Goal: Navigation & Orientation: Find specific page/section

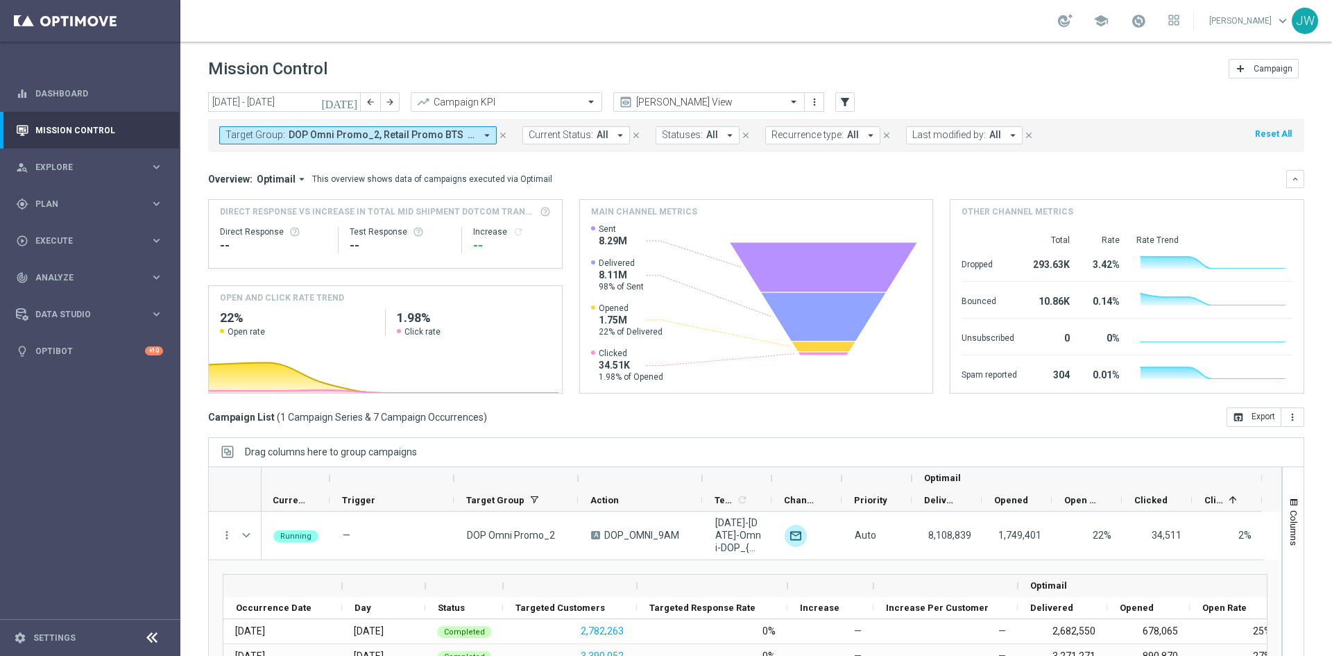
scroll to position [0, 1]
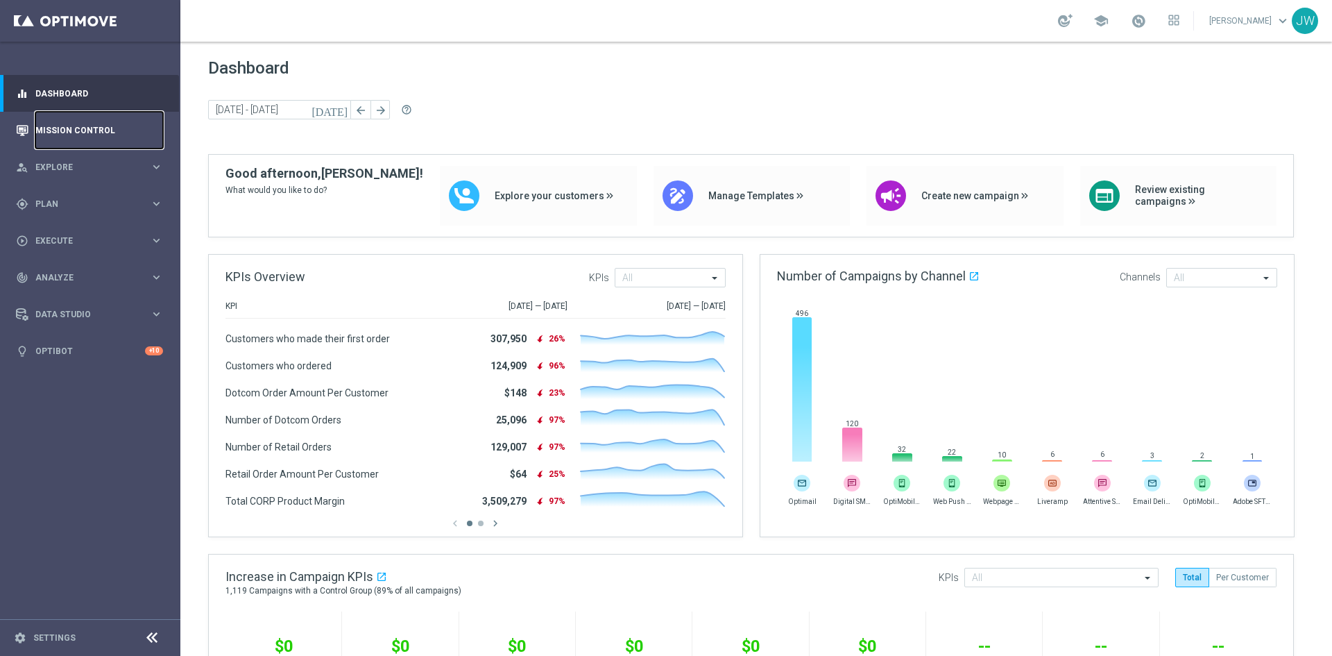
click at [80, 137] on link "Mission Control" at bounding box center [99, 130] width 128 height 37
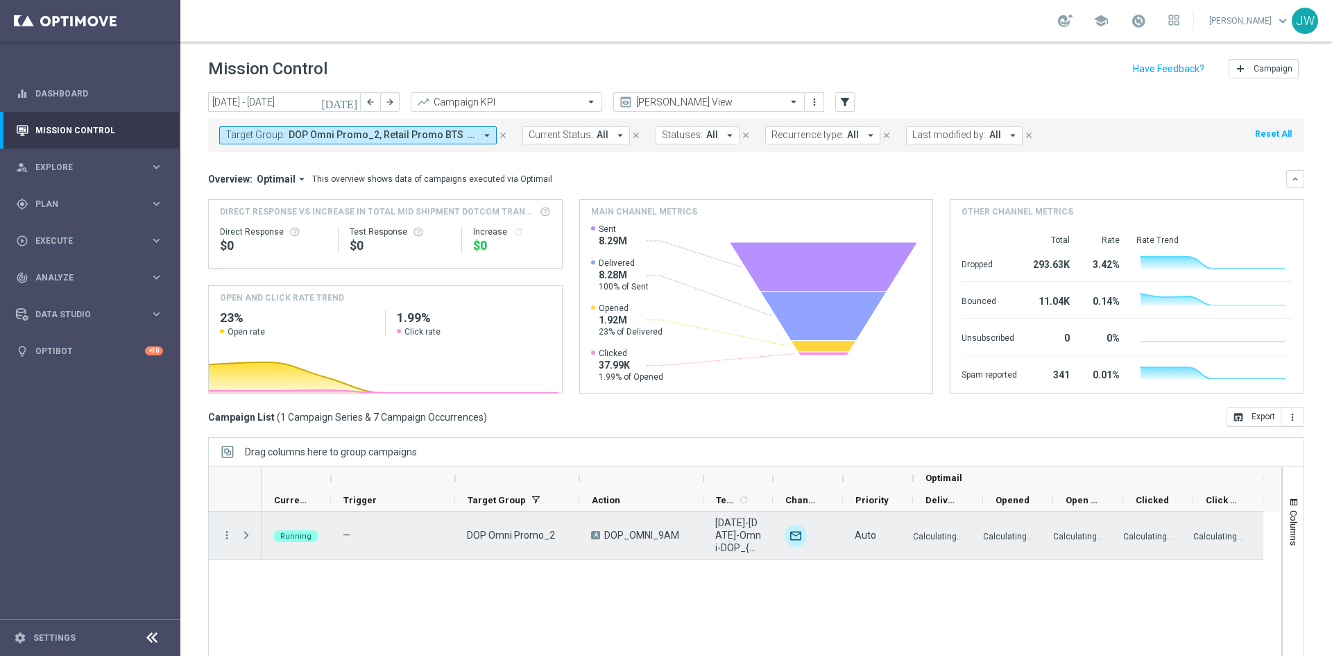
click at [247, 534] on span "Press SPACE to select this row." at bounding box center [246, 534] width 12 height 11
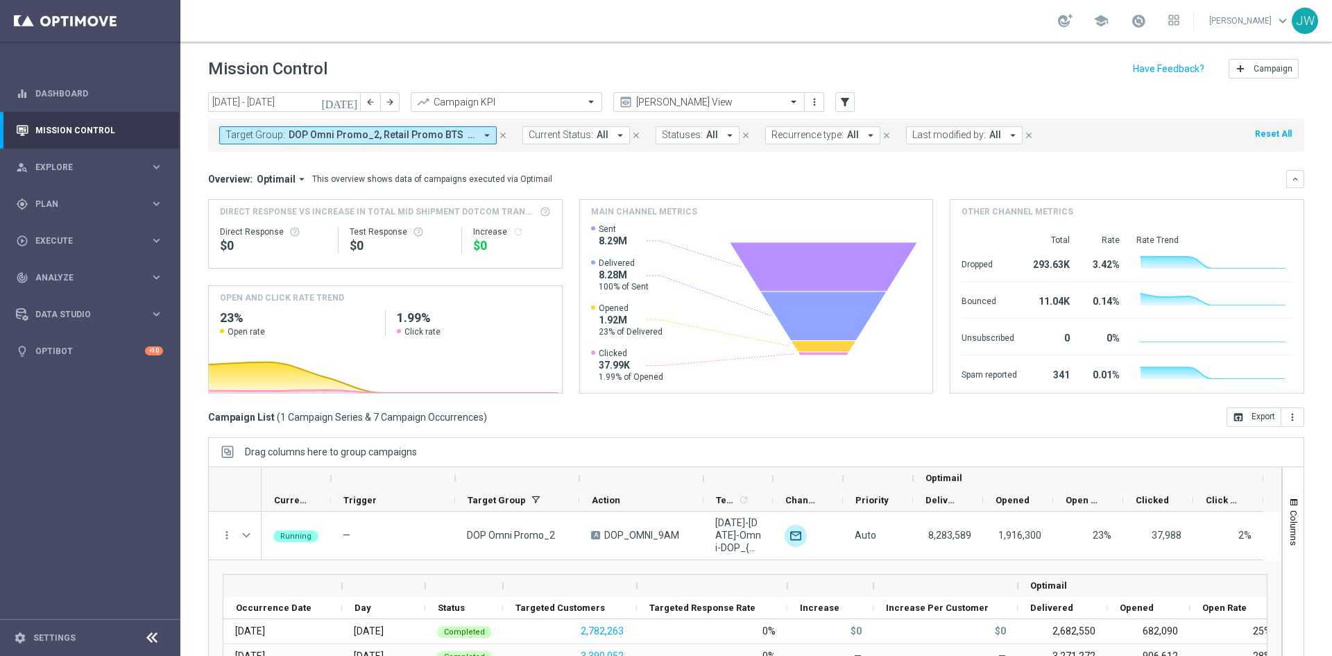
click at [589, 12] on div "school Jennifer Walton keyboard_arrow_down JW" at bounding box center [756, 21] width 1152 height 42
click at [53, 173] on div "person_search Explore" at bounding box center [83, 167] width 134 height 12
click at [53, 192] on link "Customer Explorer" at bounding box center [90, 195] width 108 height 11
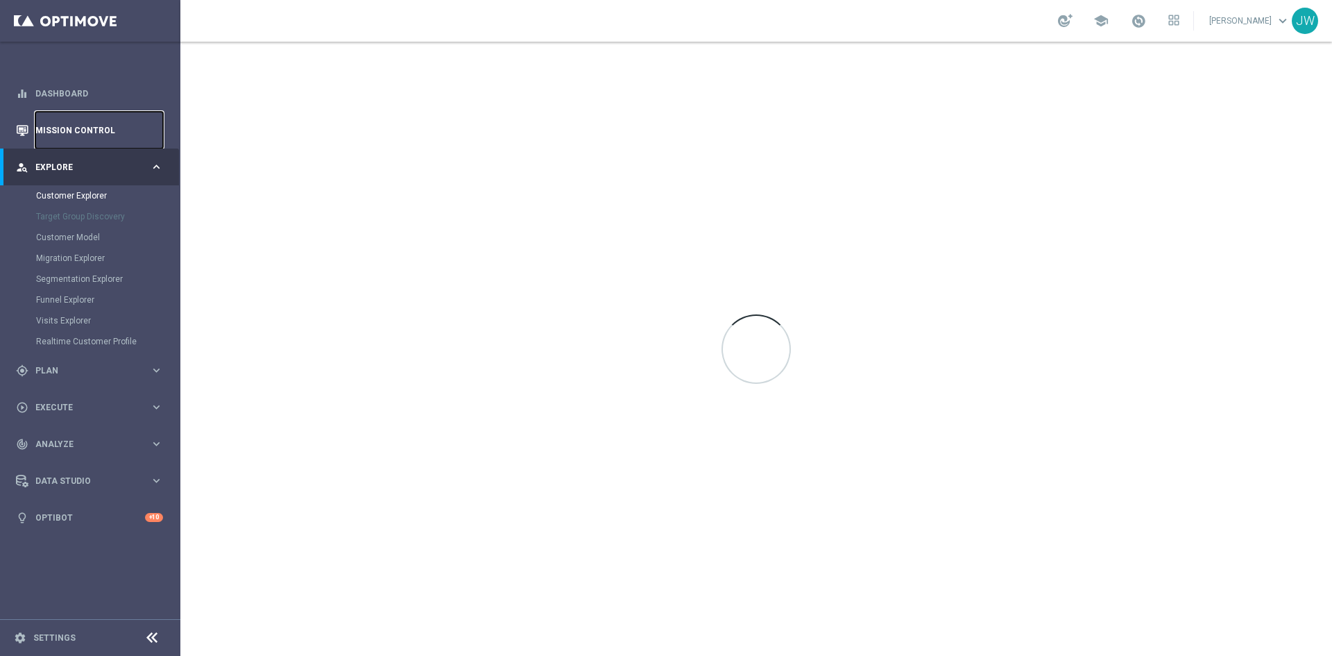
click at [78, 126] on link "Mission Control" at bounding box center [99, 130] width 128 height 37
